Goal: Entertainment & Leisure: Browse casually

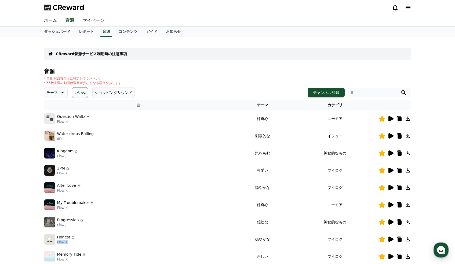
scroll to position [949, 0]
click at [78, 94] on button "いいね" at bounding box center [80, 92] width 16 height 11
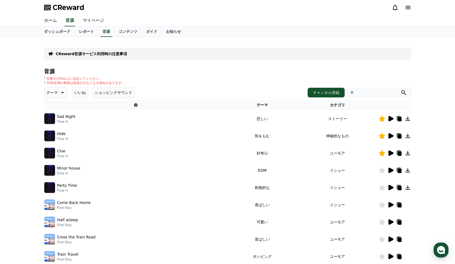
click at [390, 120] on icon at bounding box center [391, 118] width 5 height 5
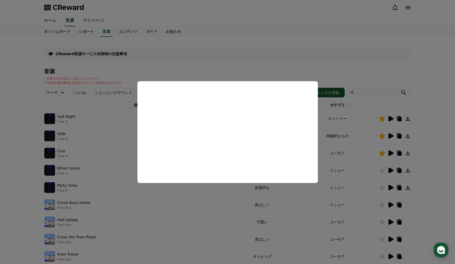
click at [292, 64] on button "close modal" at bounding box center [227, 132] width 455 height 264
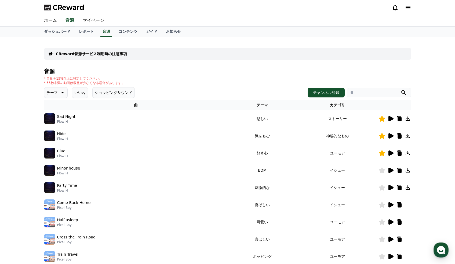
click at [81, 93] on button "いいね" at bounding box center [80, 92] width 16 height 11
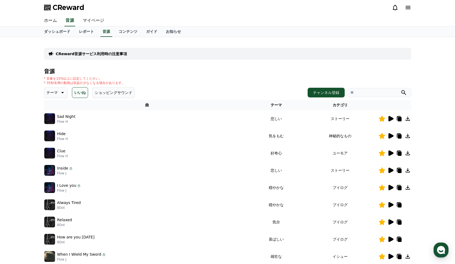
click at [389, 118] on icon at bounding box center [391, 118] width 5 height 5
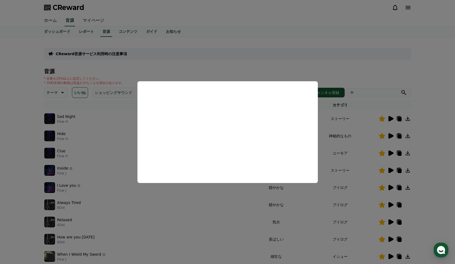
drag, startPoint x: 429, startPoint y: 125, endPoint x: 415, endPoint y: 133, distance: 16.3
click at [429, 125] on button "close modal" at bounding box center [227, 132] width 455 height 264
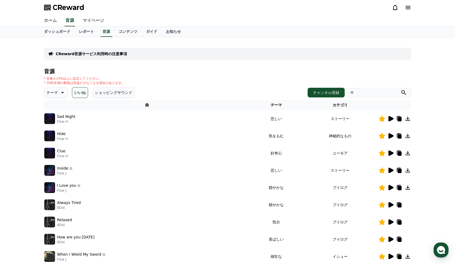
click at [389, 135] on icon at bounding box center [391, 135] width 5 height 5
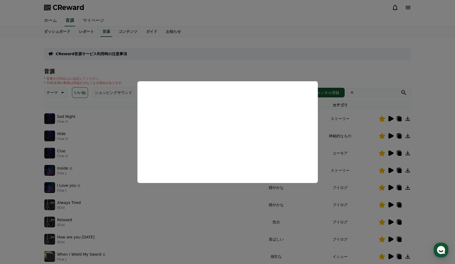
click at [393, 149] on button "close modal" at bounding box center [227, 132] width 455 height 264
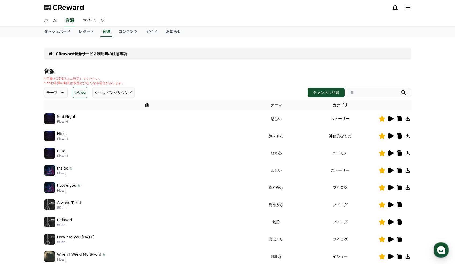
click at [392, 151] on icon at bounding box center [391, 153] width 6 height 6
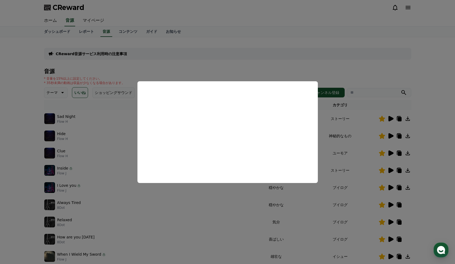
click at [392, 170] on button "close modal" at bounding box center [227, 132] width 455 height 264
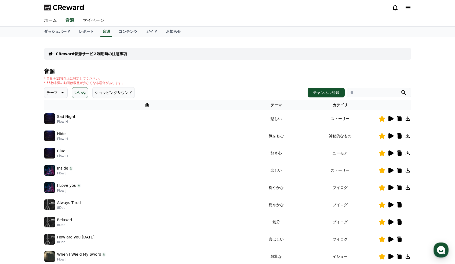
click at [392, 170] on icon at bounding box center [391, 169] width 5 height 5
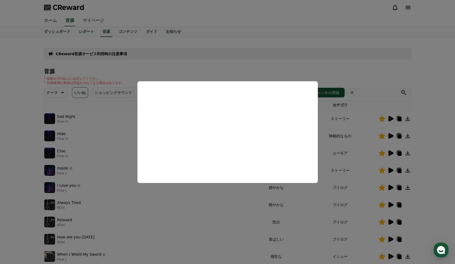
click at [391, 186] on button "close modal" at bounding box center [227, 132] width 455 height 264
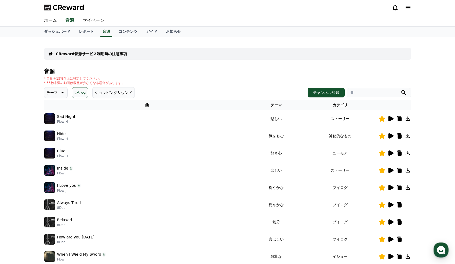
click at [391, 186] on icon at bounding box center [391, 187] width 5 height 5
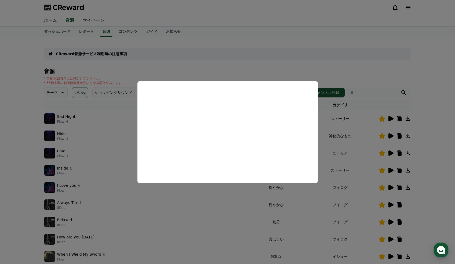
click at [392, 196] on button "close modal" at bounding box center [227, 132] width 455 height 264
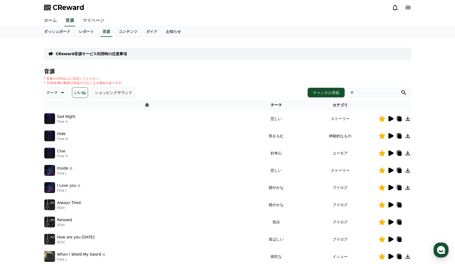
click at [391, 203] on icon at bounding box center [391, 204] width 5 height 5
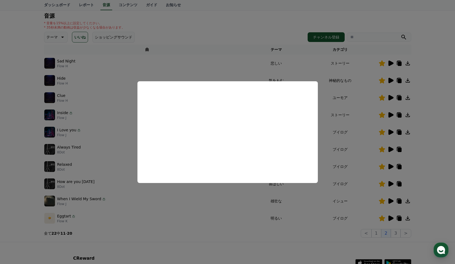
scroll to position [70, 0]
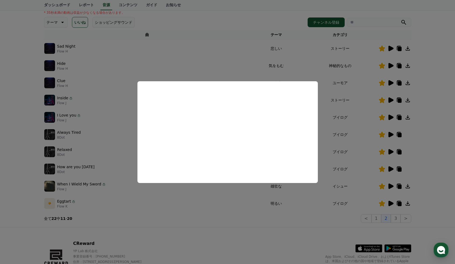
click at [415, 166] on button "close modal" at bounding box center [227, 132] width 455 height 264
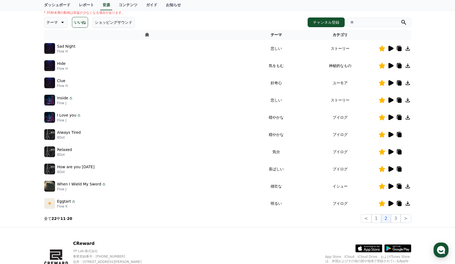
click at [389, 185] on icon at bounding box center [391, 185] width 5 height 5
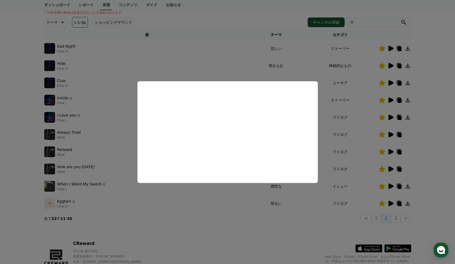
click at [408, 186] on button "close modal" at bounding box center [227, 132] width 455 height 264
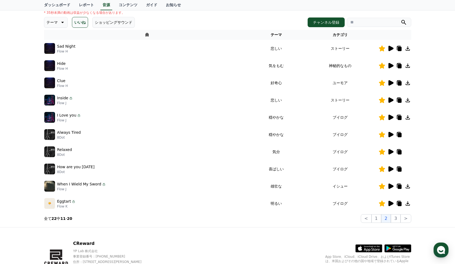
click at [408, 186] on icon at bounding box center [408, 186] width 4 height 4
click at [408, 185] on icon at bounding box center [408, 186] width 4 height 4
click at [390, 204] on icon at bounding box center [391, 202] width 5 height 5
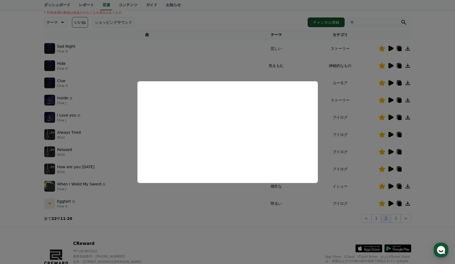
click at [428, 196] on button "close modal" at bounding box center [227, 132] width 455 height 264
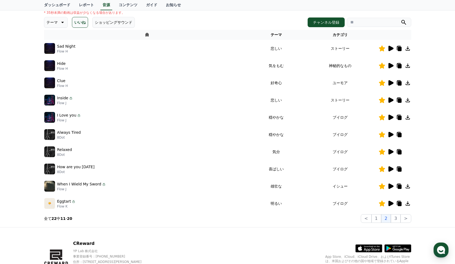
click at [409, 204] on icon at bounding box center [408, 203] width 4 height 4
click at [409, 203] on icon at bounding box center [408, 203] width 6 height 6
click at [389, 220] on button "2" at bounding box center [387, 218] width 10 height 9
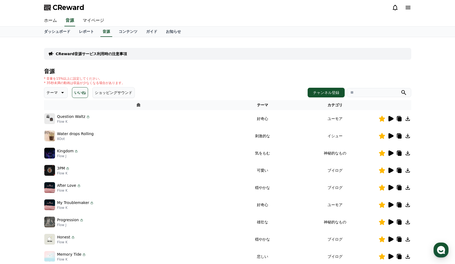
click at [444, 72] on div "CReward音源サービス利用時の注意事項 音源 * 音量を15%以上に設定してください。 * 35秒未満の動画は収益が少なくなる場合があります。 テーマ い…" at bounding box center [227, 167] width 455 height 260
click at [392, 119] on icon at bounding box center [391, 118] width 5 height 5
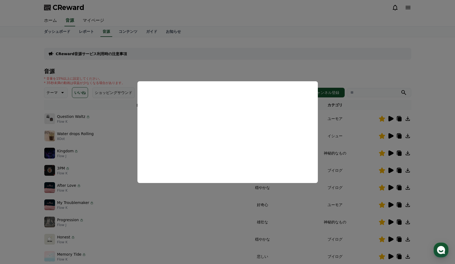
click at [381, 7] on button "close modal" at bounding box center [227, 132] width 455 height 264
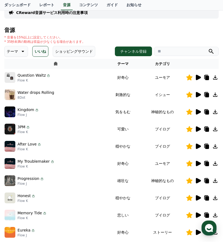
scroll to position [90, 0]
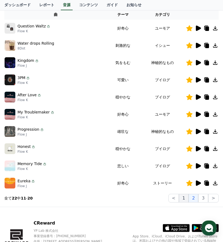
click at [184, 199] on button "1" at bounding box center [184, 198] width 10 height 9
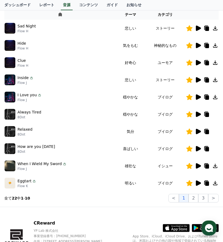
click at [197, 165] on icon at bounding box center [198, 165] width 5 height 5
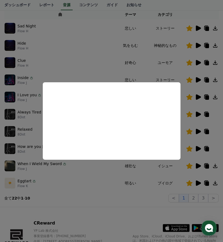
click at [84, 208] on button "close modal" at bounding box center [111, 121] width 223 height 242
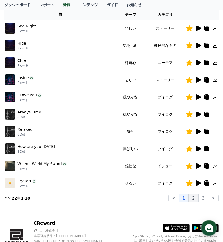
click at [195, 199] on button "2" at bounding box center [193, 198] width 10 height 9
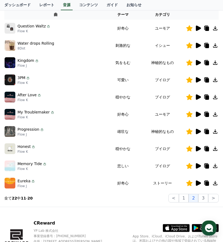
click at [197, 27] on icon at bounding box center [198, 28] width 5 height 5
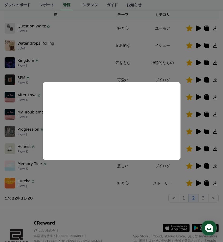
click at [209, 7] on button "close modal" at bounding box center [111, 121] width 223 height 242
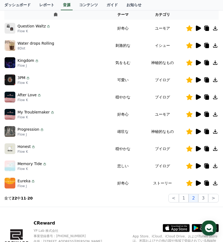
click at [199, 45] on icon at bounding box center [198, 45] width 5 height 5
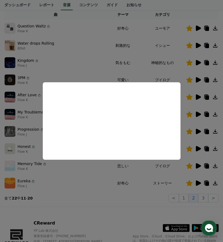
click at [197, 13] on button "close modal" at bounding box center [111, 121] width 223 height 242
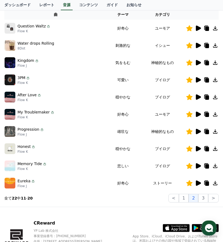
click at [197, 61] on icon at bounding box center [198, 62] width 5 height 5
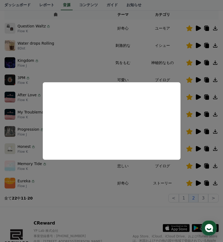
click at [196, 80] on button "close modal" at bounding box center [111, 121] width 223 height 242
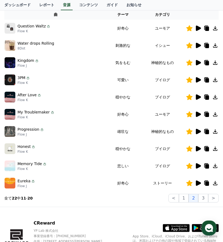
click at [197, 79] on icon at bounding box center [198, 79] width 5 height 5
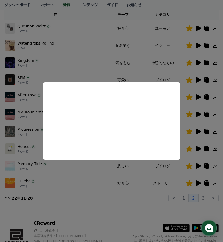
click at [105, 203] on button "close modal" at bounding box center [111, 121] width 223 height 242
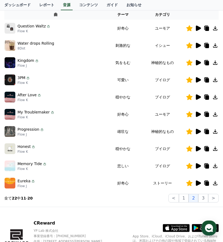
click at [198, 98] on icon at bounding box center [198, 96] width 5 height 5
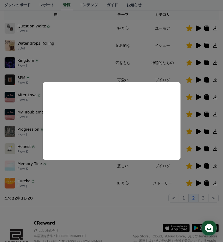
click at [198, 114] on button "close modal" at bounding box center [111, 121] width 223 height 242
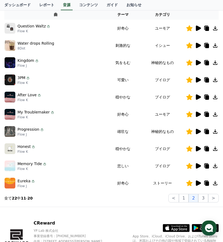
click at [198, 114] on icon at bounding box center [198, 114] width 5 height 5
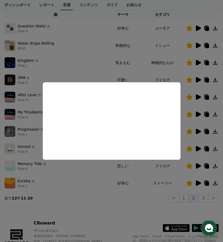
click at [125, 203] on button "close modal" at bounding box center [111, 121] width 223 height 242
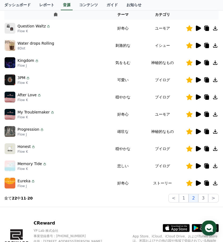
click at [199, 132] on icon at bounding box center [198, 131] width 5 height 5
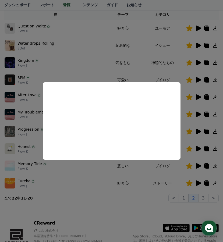
click at [145, 207] on button "close modal" at bounding box center [111, 121] width 223 height 242
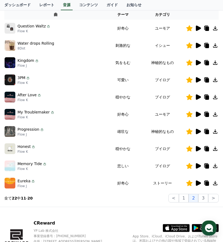
click at [200, 149] on icon at bounding box center [198, 148] width 5 height 5
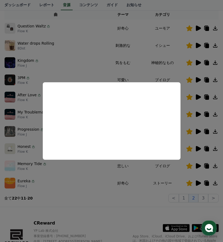
click at [106, 203] on button "close modal" at bounding box center [111, 121] width 223 height 242
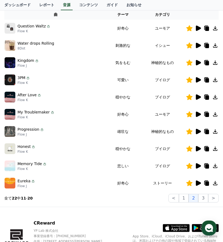
click at [196, 165] on icon at bounding box center [198, 165] width 5 height 5
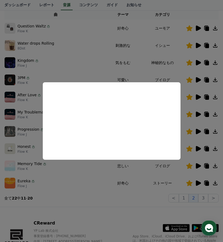
click at [215, 166] on button "close modal" at bounding box center [111, 121] width 223 height 242
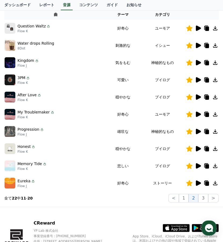
click at [215, 166] on icon at bounding box center [215, 166] width 4 height 4
click at [198, 182] on icon at bounding box center [198, 182] width 5 height 5
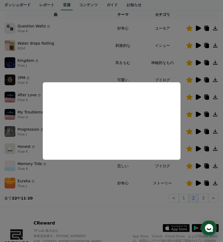
click at [147, 215] on button "close modal" at bounding box center [111, 121] width 223 height 242
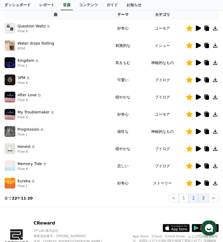
click at [202, 199] on button "3" at bounding box center [203, 198] width 10 height 9
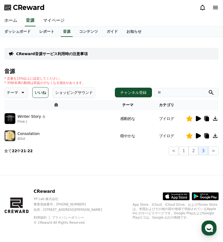
click at [196, 117] on icon at bounding box center [198, 118] width 5 height 5
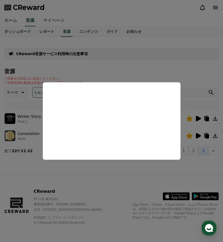
click at [161, 177] on button "close modal" at bounding box center [111, 121] width 223 height 242
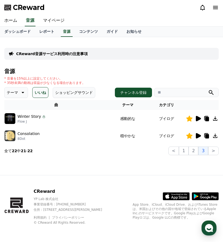
click at [215, 120] on icon at bounding box center [215, 118] width 4 height 4
click at [199, 134] on icon at bounding box center [198, 135] width 5 height 5
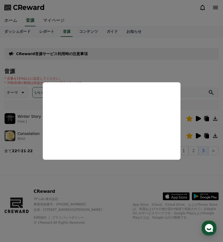
click at [193, 172] on button "close modal" at bounding box center [111, 121] width 223 height 242
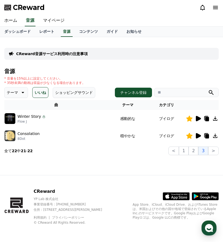
click at [42, 91] on button "いいね" at bounding box center [40, 92] width 16 height 11
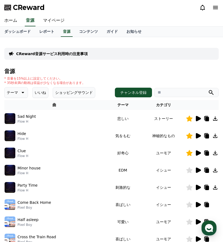
click at [16, 89] on p "テーマ" at bounding box center [12, 93] width 11 height 8
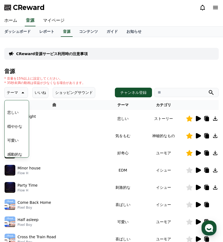
scroll to position [189, 0]
click at [20, 124] on button "穏やかな" at bounding box center [14, 127] width 19 height 12
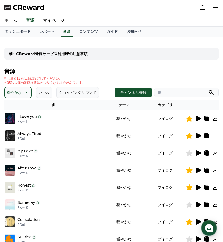
click at [199, 153] on icon at bounding box center [198, 152] width 5 height 5
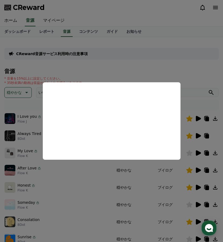
click at [200, 78] on button "close modal" at bounding box center [111, 121] width 223 height 242
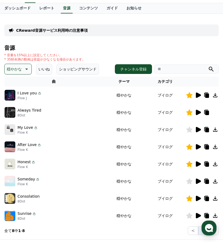
scroll to position [28, 0]
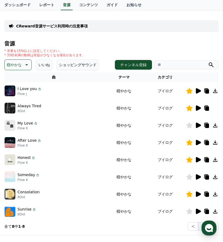
click at [196, 177] on icon at bounding box center [198, 176] width 5 height 5
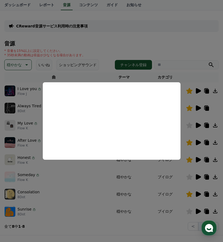
click at [154, 215] on button "close modal" at bounding box center [111, 121] width 223 height 242
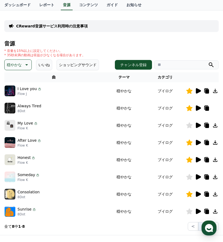
click at [197, 210] on icon at bounding box center [198, 211] width 5 height 5
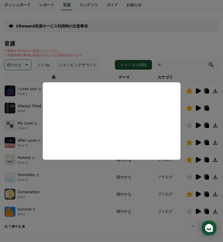
click at [188, 210] on button "close modal" at bounding box center [111, 121] width 223 height 242
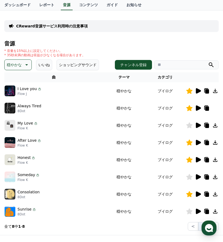
click at [189, 211] on icon at bounding box center [189, 211] width 6 height 6
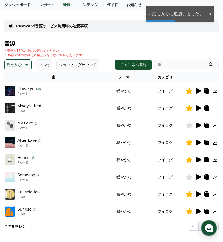
click at [214, 213] on icon at bounding box center [215, 211] width 6 height 6
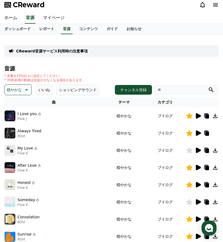
scroll to position [0, 0]
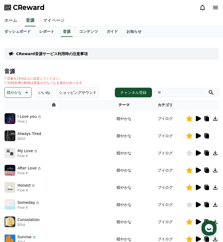
click at [24, 93] on icon at bounding box center [26, 92] width 6 height 6
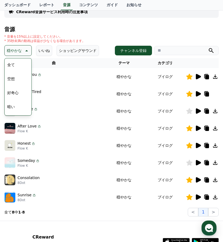
click at [12, 63] on button "全て" at bounding box center [11, 65] width 12 height 12
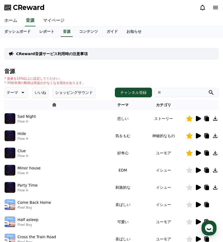
click at [68, 96] on button "ショッピングサウンド" at bounding box center [74, 92] width 42 height 11
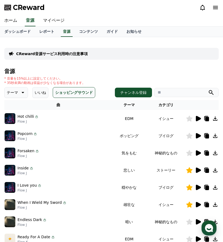
click at [45, 90] on button "いいね" at bounding box center [40, 92] width 16 height 11
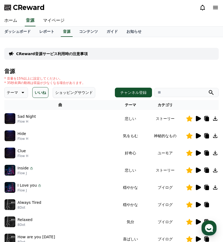
click at [45, 90] on button "いいね" at bounding box center [40, 92] width 16 height 11
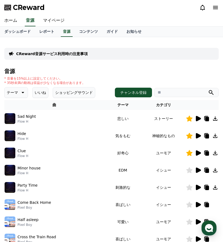
click at [168, 93] on input "search" at bounding box center [186, 92] width 64 height 9
